Goal: Transaction & Acquisition: Subscribe to service/newsletter

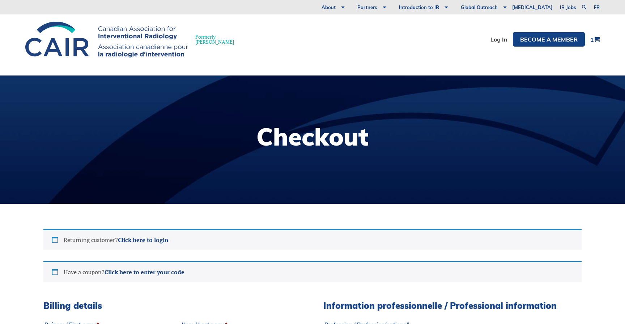
select select "ON"
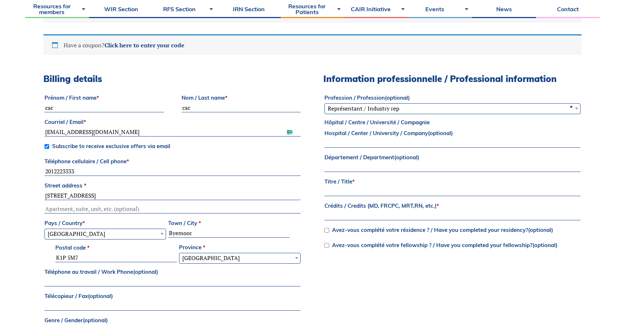
click at [161, 148] on span "Subscribe to receive exclusive offers via email" at bounding box center [111, 146] width 118 height 7
click at [49, 148] on input "Subscribe to receive exclusive offers via email" at bounding box center [46, 146] width 5 height 5
checkbox input "false"
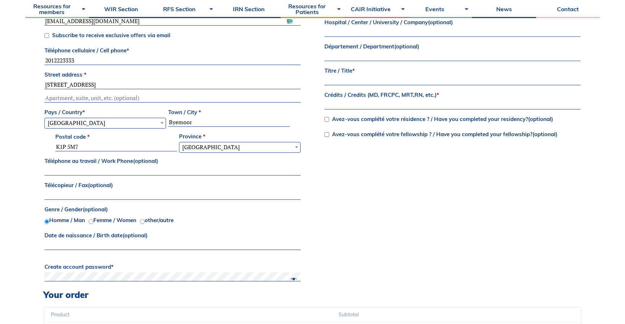
scroll to position [311, 0]
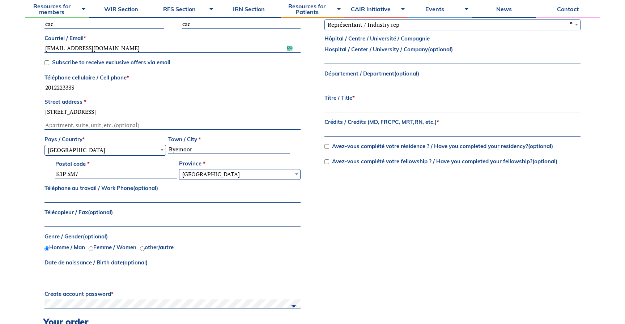
click at [364, 101] on label "Titre / Title *" at bounding box center [452, 98] width 256 height 11
click at [364, 104] on input "Titre / Title *" at bounding box center [452, 108] width 256 height 9
click at [364, 103] on label "Titre / Title *" at bounding box center [452, 98] width 256 height 11
click at [364, 104] on input "Titre / Title *" at bounding box center [452, 108] width 256 height 9
type input "cacacac"
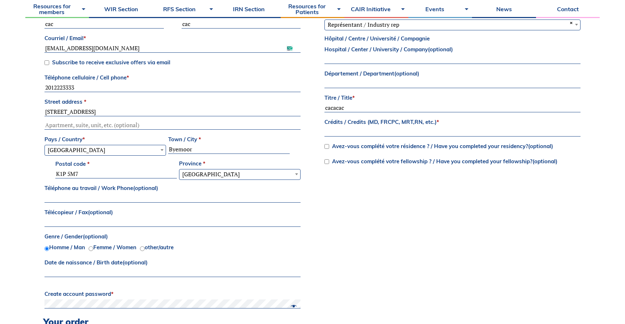
click at [358, 129] on input "Crédits / Credits (MD, FRCPC, MRT,RN, etc.) *" at bounding box center [452, 132] width 256 height 9
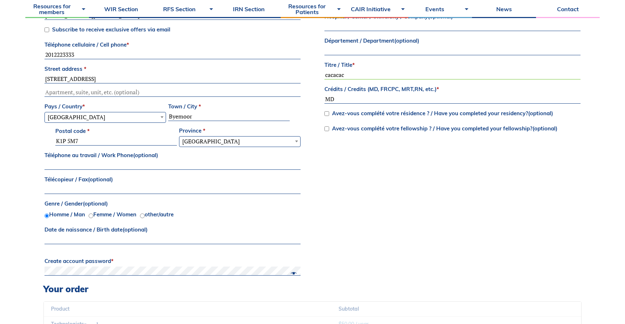
scroll to position [582, 0]
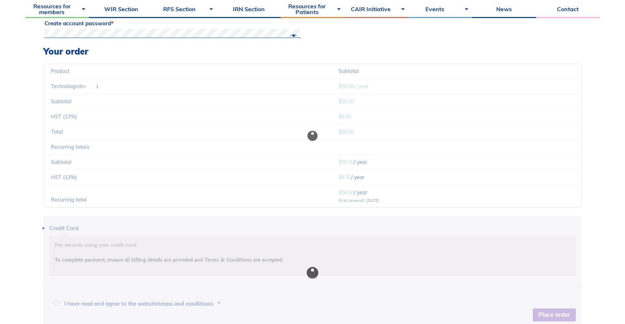
type input "MD"
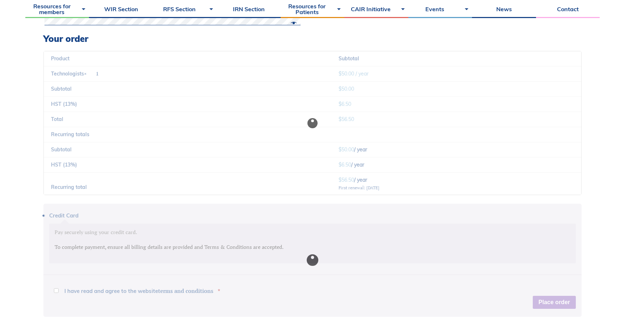
scroll to position [658, 0]
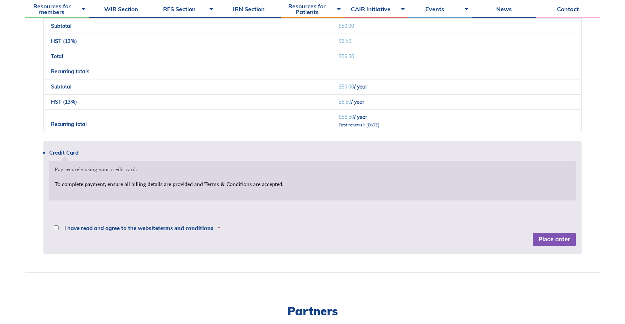
click at [121, 228] on span "I have read and agree to the website terms and conditions" at bounding box center [138, 228] width 149 height 5
click at [59, 228] on input "I have read and agree to the website terms and conditions *" at bounding box center [56, 228] width 5 height 5
checkbox input "true"
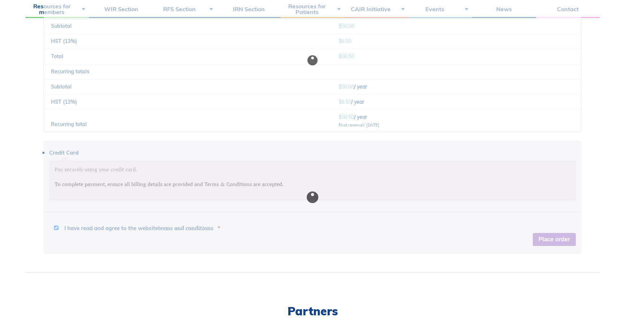
click at [136, 215] on div at bounding box center [312, 197] width 538 height 113
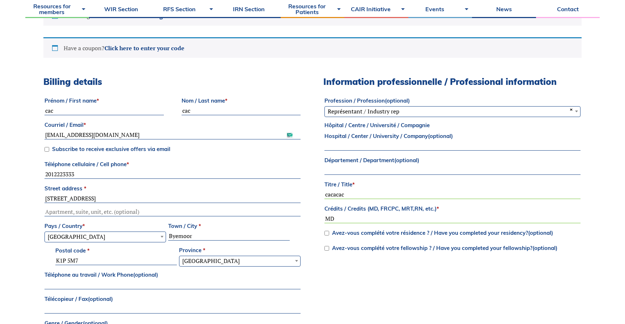
scroll to position [223, 0]
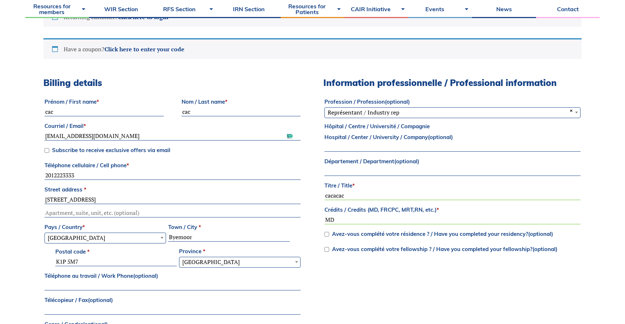
click at [154, 152] on span "Subscribe to receive exclusive offers via email" at bounding box center [111, 150] width 118 height 7
click at [49, 152] on input "Subscribe to receive exclusive offers via email" at bounding box center [46, 150] width 5 height 5
checkbox input "true"
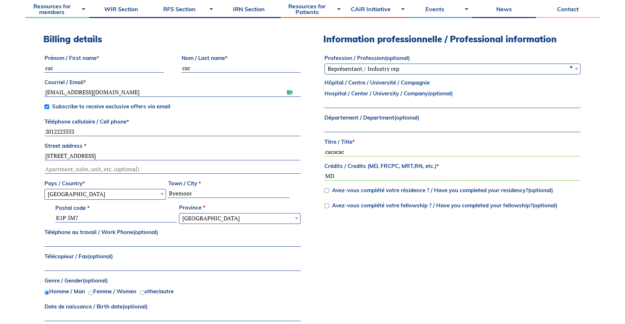
scroll to position [268, 0]
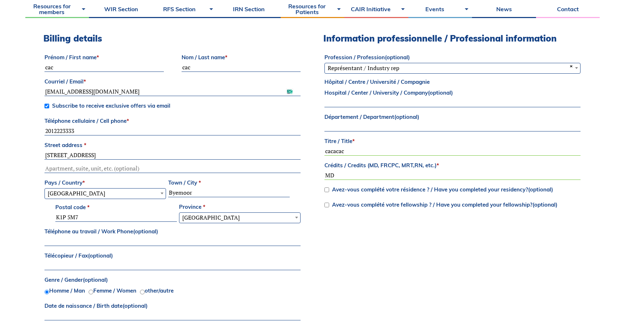
click at [135, 219] on input "K1P 5M7" at bounding box center [116, 217] width 122 height 9
click at [229, 193] on input "Byemoor" at bounding box center [229, 193] width 122 height 9
click at [155, 155] on input "406 W 31st St" at bounding box center [172, 155] width 256 height 9
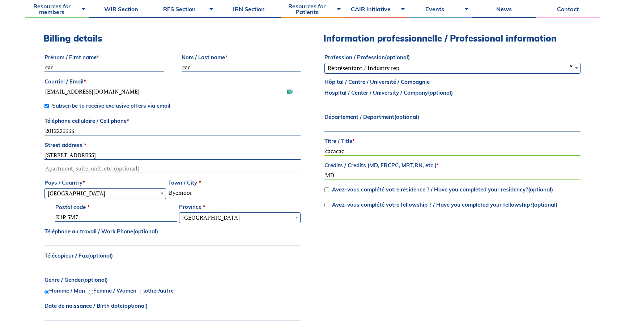
paste input "82-84 O'Connor St, Ottawa"
click at [155, 157] on input "82-84 O'Connor St, Ottawa" at bounding box center [172, 155] width 256 height 9
type input "82-84 O'Connor St,"
click at [202, 194] on input "Byemoor" at bounding box center [229, 193] width 122 height 9
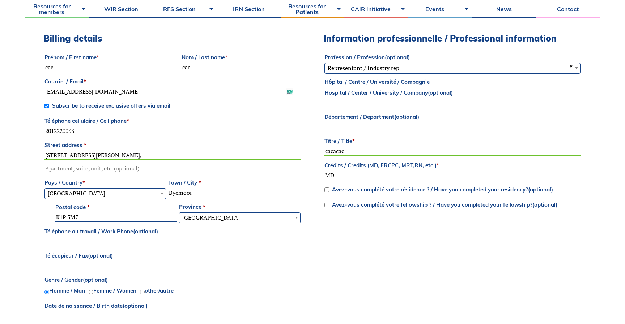
click at [202, 194] on input "Byemoor" at bounding box center [229, 193] width 122 height 9
paste input "Ottawa"
type input "Ottawa"
click at [154, 159] on input "82-84 O'Connor St," at bounding box center [172, 155] width 256 height 9
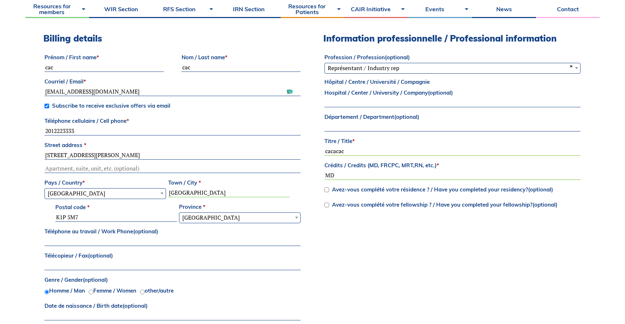
type input "82-84 O'Connor St"
click at [438, 225] on div "Billing details Prénom / First name * cac Nom / Last name * cac Courriel / Emai…" at bounding box center [312, 196] width 538 height 327
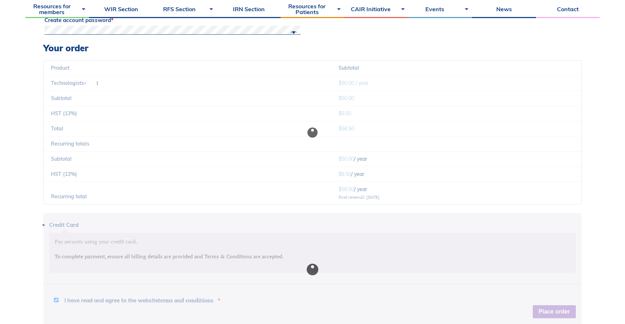
scroll to position [659, 0]
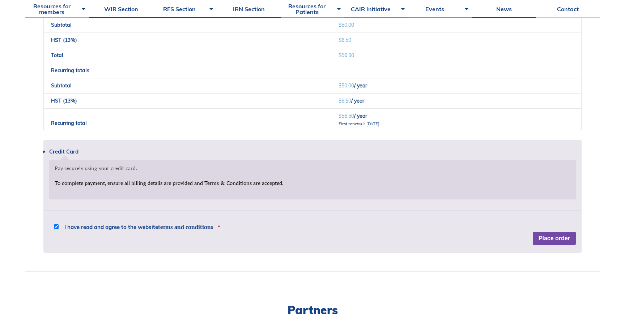
click at [548, 240] on button "Place order" at bounding box center [554, 238] width 43 height 13
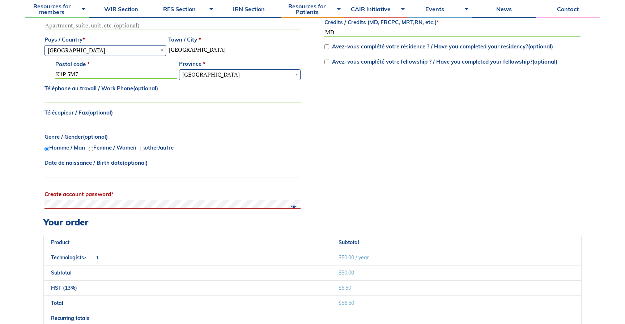
scroll to position [477, 0]
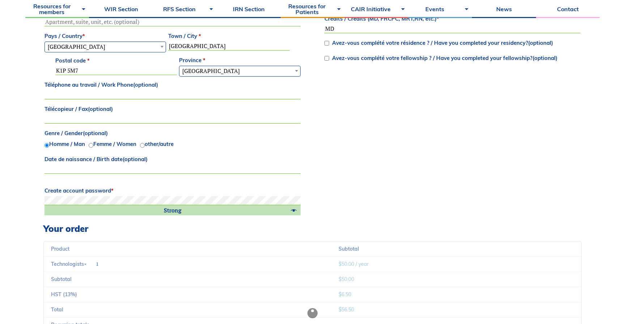
click at [423, 172] on div "Billing details Prénom / First name * cac Nom / Last name * cac Courriel / Emai…" at bounding box center [312, 55] width 538 height 337
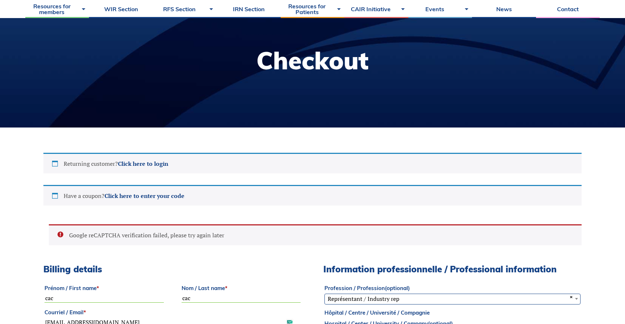
scroll to position [20, 0]
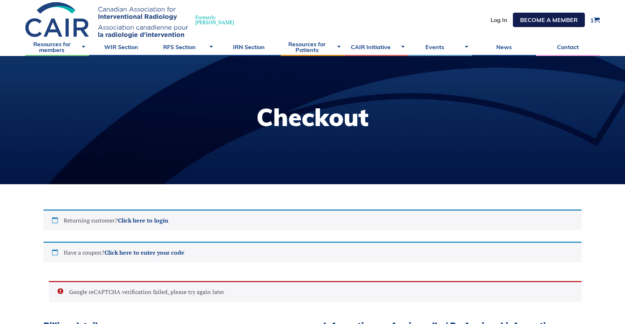
click at [528, 21] on link "Become a member" at bounding box center [549, 20] width 72 height 14
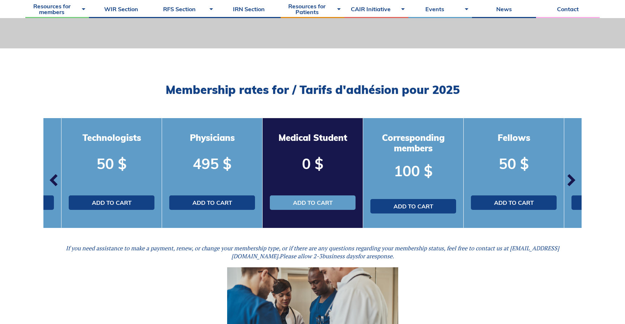
scroll to position [185, 0]
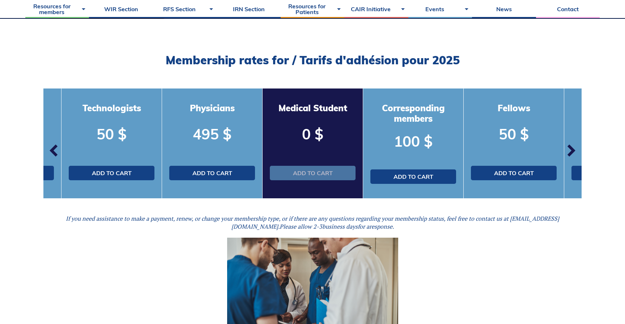
click at [307, 174] on link "Add to cart" at bounding box center [313, 173] width 86 height 14
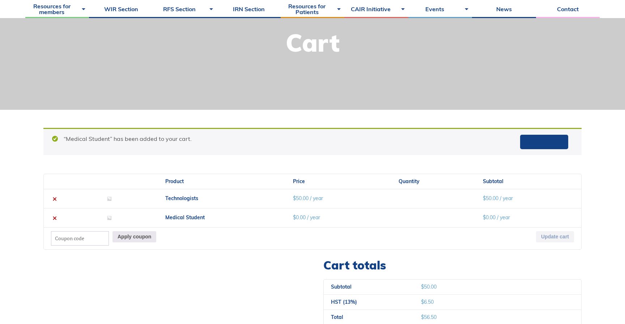
scroll to position [122, 0]
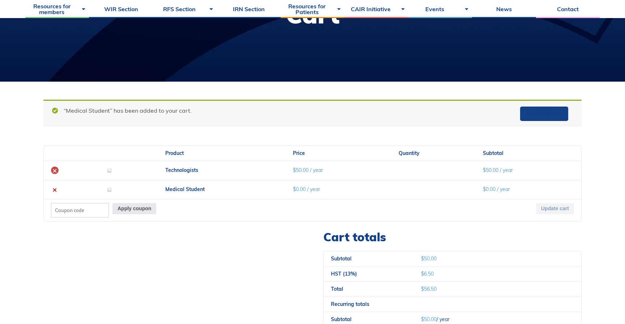
click at [56, 172] on link "×" at bounding box center [55, 171] width 8 height 8
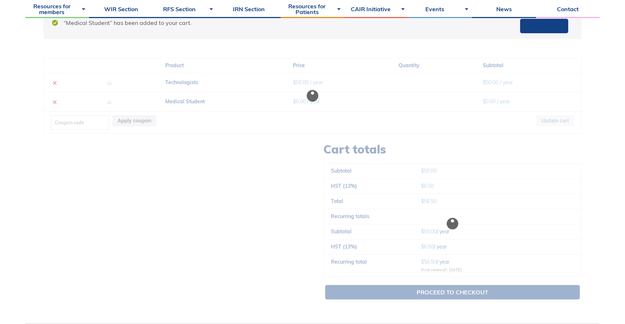
scroll to position [237, 0]
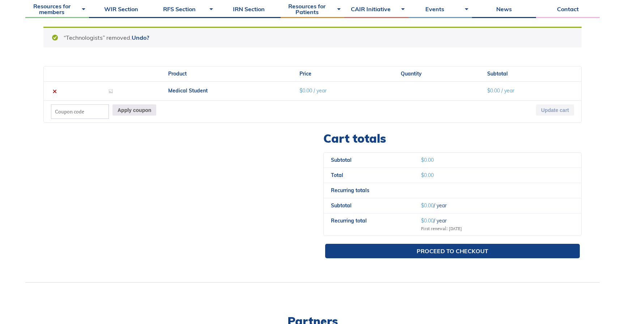
click at [442, 235] on div "Cart totals Subtotal $ 0.00 Total $ 0.00 Recurring totals Subtotal $ 0.00 / yea…" at bounding box center [452, 198] width 258 height 133
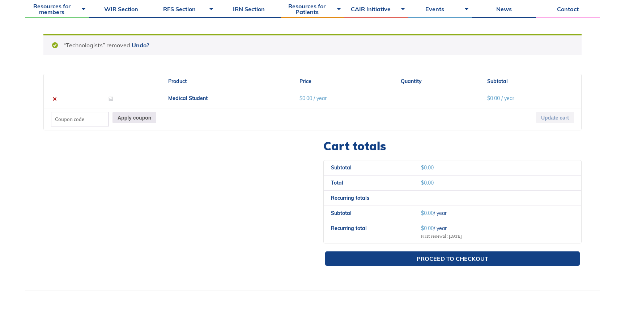
scroll to position [186, 0]
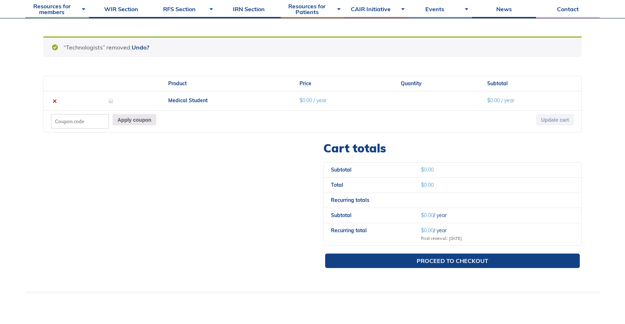
click at [438, 250] on div "Proceed to checkout" at bounding box center [452, 261] width 258 height 26
click at [438, 254] on div "Proceed to checkout" at bounding box center [452, 261] width 258 height 26
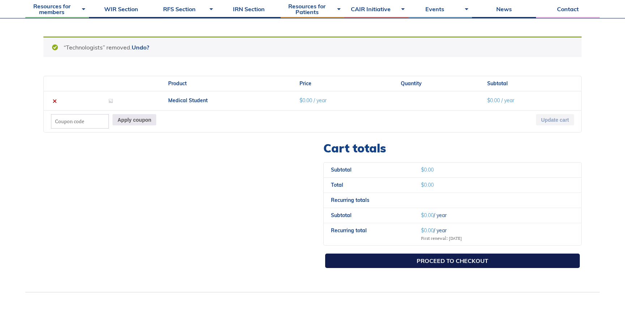
click at [438, 256] on link "Proceed to checkout" at bounding box center [452, 261] width 255 height 14
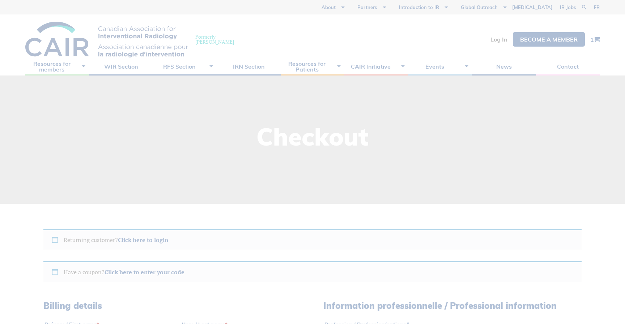
select select "ON"
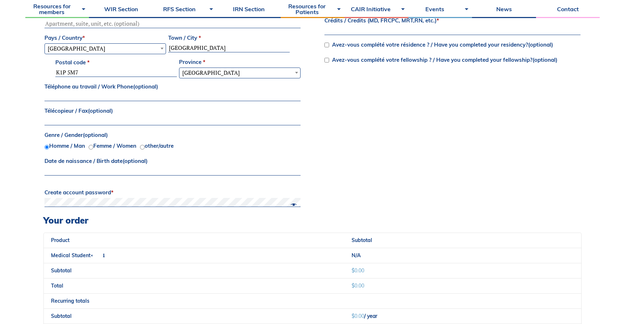
scroll to position [523, 0]
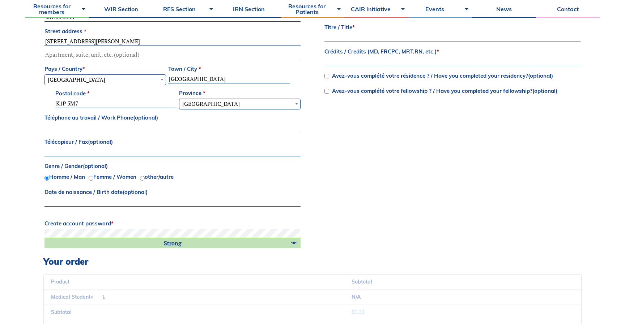
scroll to position [366, 0]
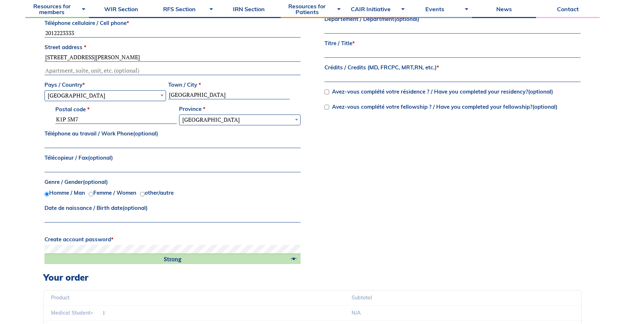
click at [360, 55] on input "Titre / Title *" at bounding box center [452, 53] width 256 height 9
type input "cac"
type input "md"
click at [419, 171] on div "Billing details Prénom / First name * cac Nom / Last name * cac Courriel / Emai…" at bounding box center [312, 103] width 538 height 337
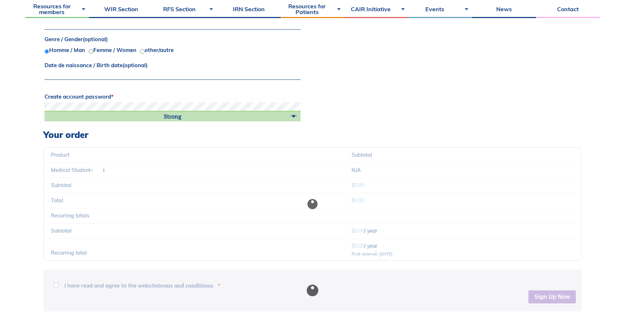
scroll to position [592, 0]
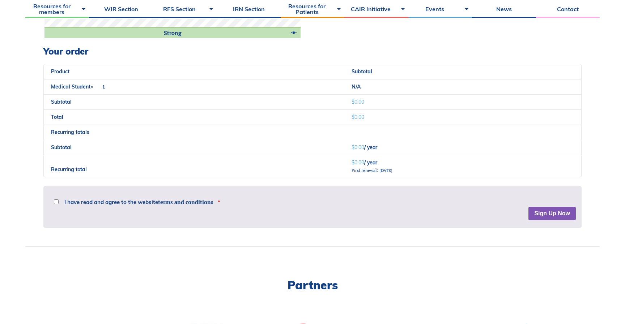
click at [150, 211] on div "Disclaimer The material provided on this website is only intended for informati…" at bounding box center [312, 206] width 538 height 40
click at [149, 205] on span "I have read and agree to the website terms and conditions" at bounding box center [138, 202] width 149 height 5
click at [59, 204] on input "I have read and agree to the website terms and conditions *" at bounding box center [56, 202] width 5 height 5
checkbox input "true"
click at [543, 213] on button "Sign Up Now" at bounding box center [551, 213] width 47 height 13
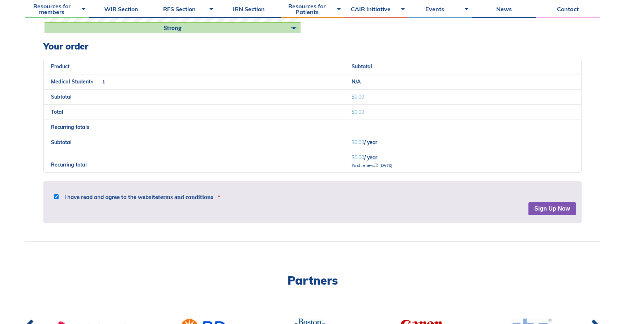
scroll to position [704, 0]
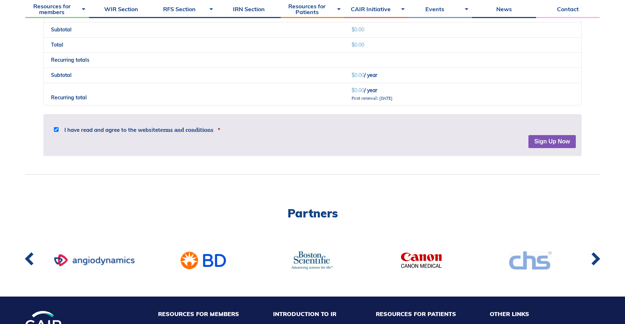
click at [543, 150] on div "Disclaimer The material provided on this website is only intended for informati…" at bounding box center [312, 134] width 538 height 40
click at [556, 142] on button "Sign Up Now" at bounding box center [551, 141] width 47 height 13
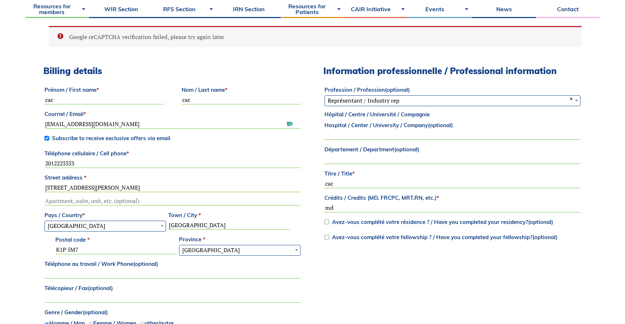
scroll to position [265, 0]
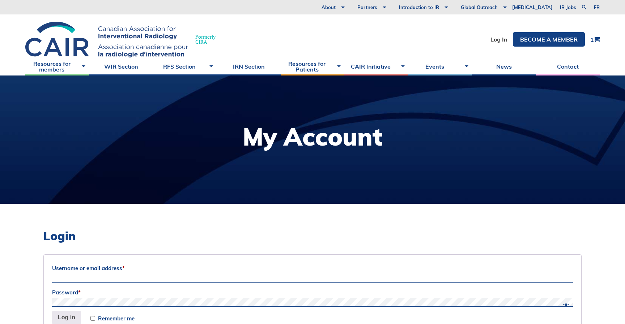
scroll to position [113, 0]
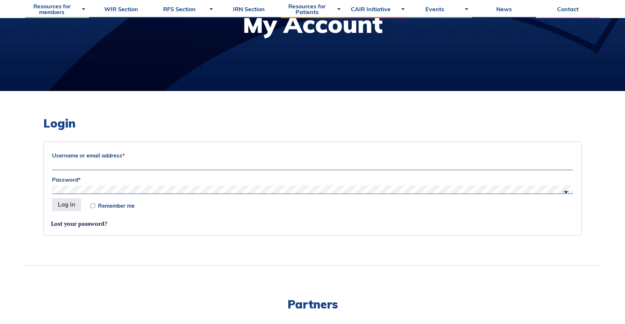
click at [263, 149] on form "Username or email address * Password * Remember me Log in Lost your password?" at bounding box center [312, 189] width 538 height 94
click at [260, 160] on label "Username or email address *" at bounding box center [312, 155] width 521 height 11
click at [260, 162] on input "Username or email address *" at bounding box center [312, 166] width 521 height 9
type input "[EMAIL_ADDRESS][DOMAIN_NAME]"
click at [100, 207] on span "Remember me" at bounding box center [116, 205] width 37 height 5
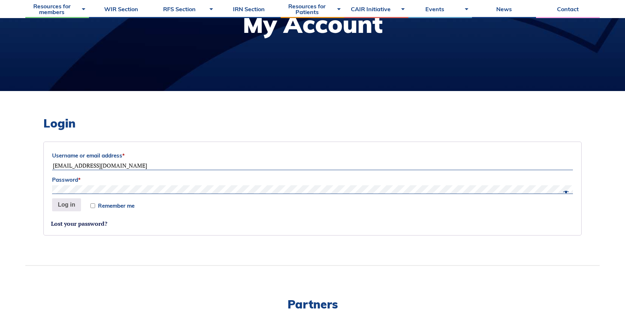
click at [95, 207] on input "Remember me" at bounding box center [92, 206] width 5 height 5
checkbox input "true"
click at [77, 207] on button "Log in" at bounding box center [66, 205] width 29 height 13
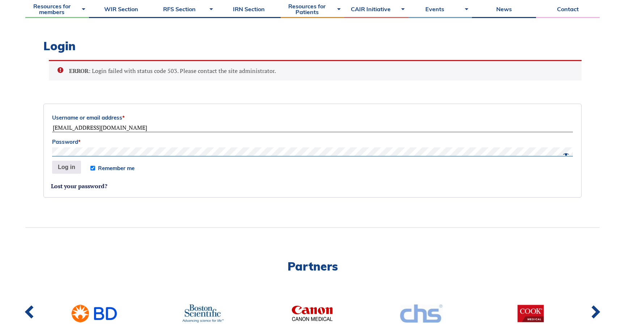
scroll to position [187, 0]
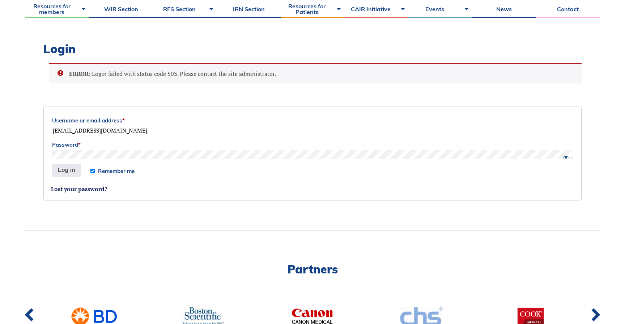
click at [287, 118] on label "Username or email address *" at bounding box center [312, 120] width 521 height 11
click at [287, 127] on input "[EMAIL_ADDRESS][DOMAIN_NAME]" at bounding box center [312, 131] width 521 height 9
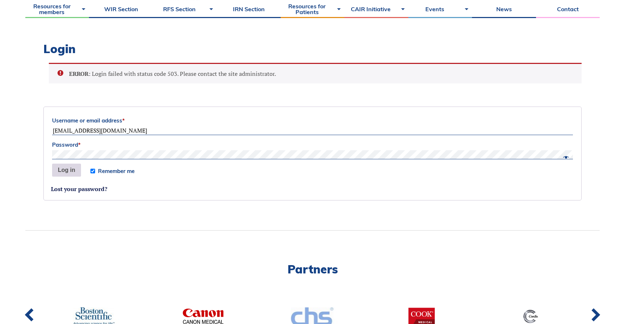
type input "[EMAIL_ADDRESS][DOMAIN_NAME]"
click at [72, 169] on button "Log in" at bounding box center [66, 170] width 29 height 13
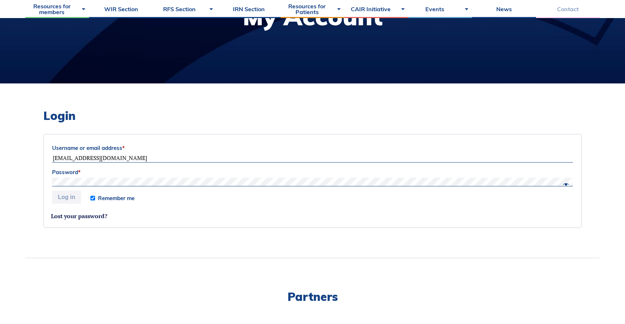
scroll to position [250, 0]
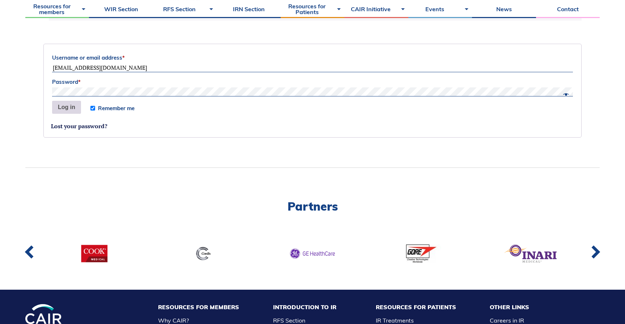
click at [65, 112] on button "Log in" at bounding box center [66, 107] width 29 height 13
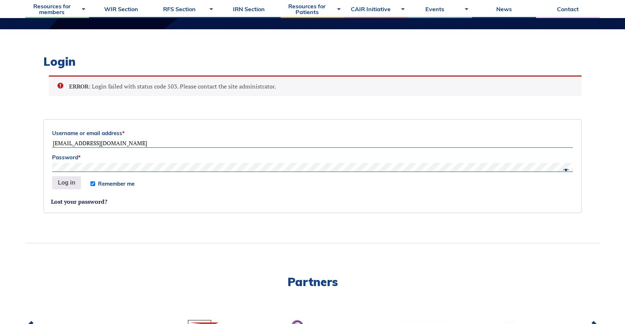
scroll to position [157, 0]
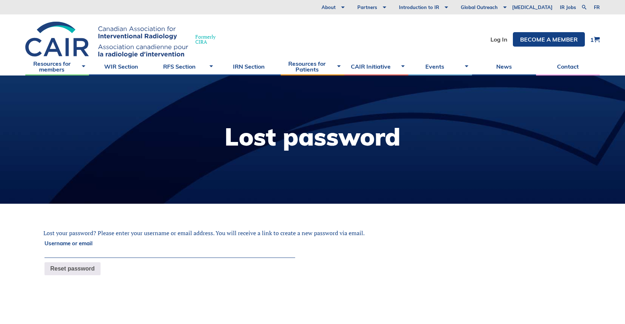
click at [238, 249] on label "Username or email" at bounding box center [169, 243] width 251 height 11
click at [238, 250] on input "Username or email" at bounding box center [169, 254] width 251 height 9
click at [238, 249] on p "Username or email" at bounding box center [169, 248] width 253 height 22
click at [205, 257] on input "Username or email" at bounding box center [169, 254] width 251 height 9
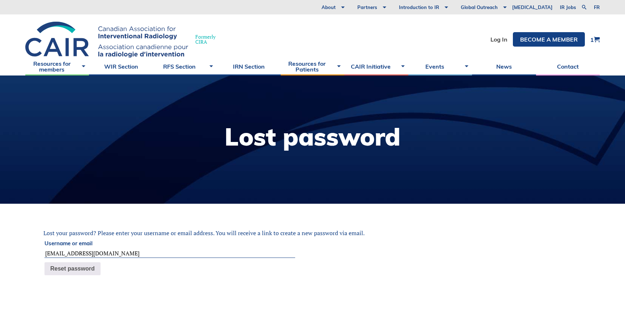
type input "hebeni7031@discrip.com"
click at [97, 277] on div "Lost your password? Please enter your username or email address. You will recei…" at bounding box center [312, 250] width 538 height 57
click at [96, 276] on button "Reset password" at bounding box center [72, 269] width 56 height 13
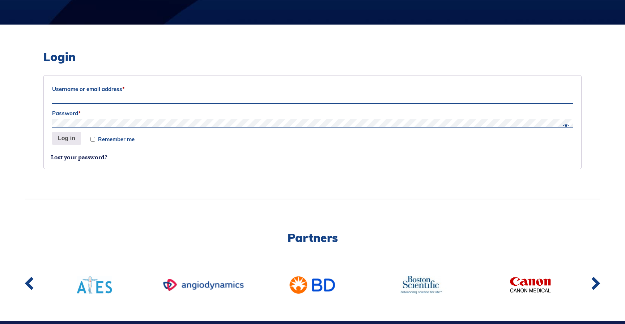
scroll to position [242, 0]
